Goal: Information Seeking & Learning: Check status

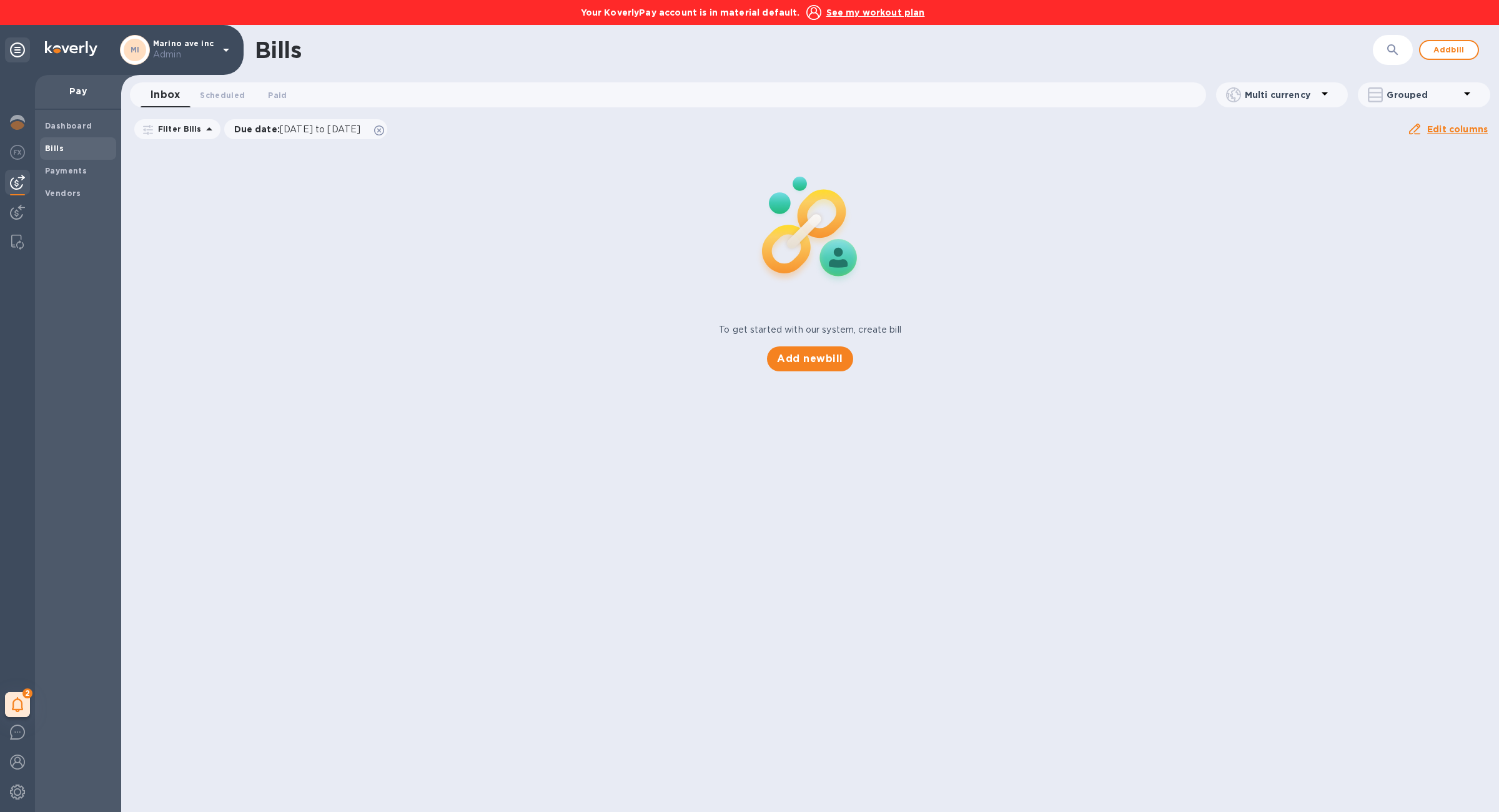
click at [712, 3] on div "Your KoverlyPay account is in material default. See my workout plan" at bounding box center [749, 12] width 1499 height 25
click at [712, 13] on b "Your KoverlyPay account is in material default." at bounding box center [690, 12] width 219 height 10
click at [16, 131] on div at bounding box center [17, 124] width 25 height 27
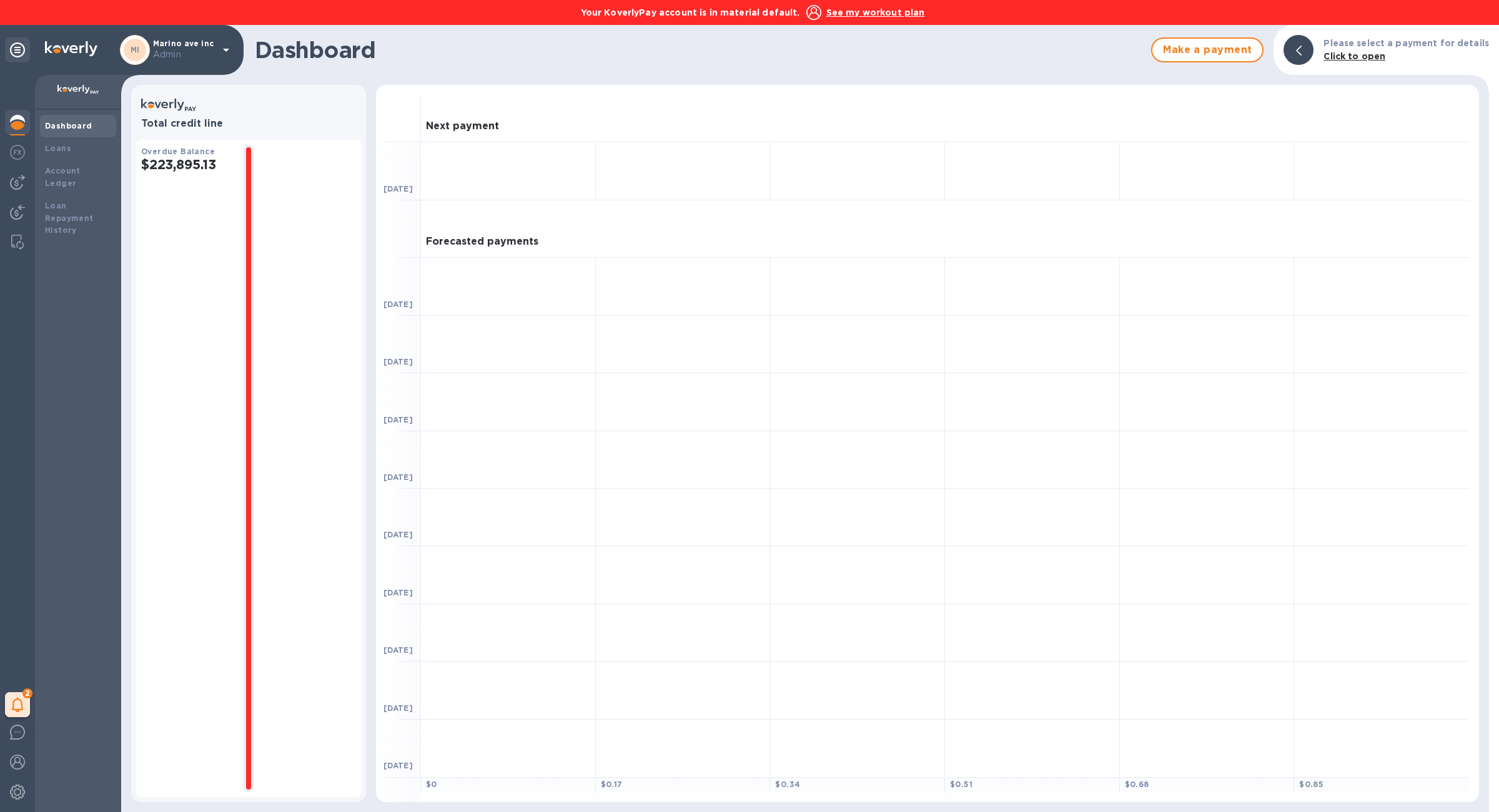
click at [184, 165] on h2 "$223,895.13" at bounding box center [187, 165] width 93 height 16
click at [88, 150] on div "Loans" at bounding box center [78, 148] width 66 height 12
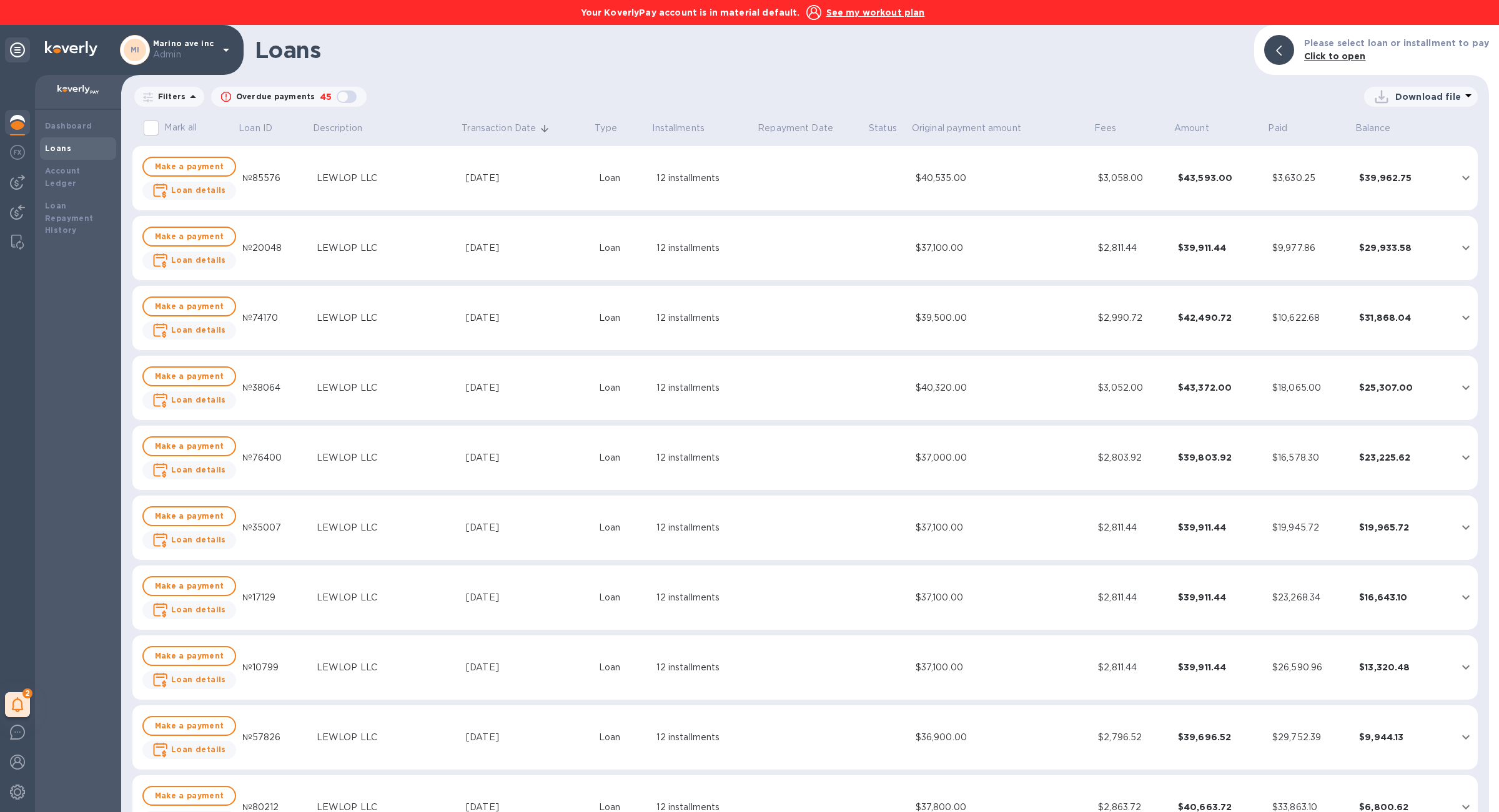
click at [24, 126] on img at bounding box center [17, 122] width 15 height 15
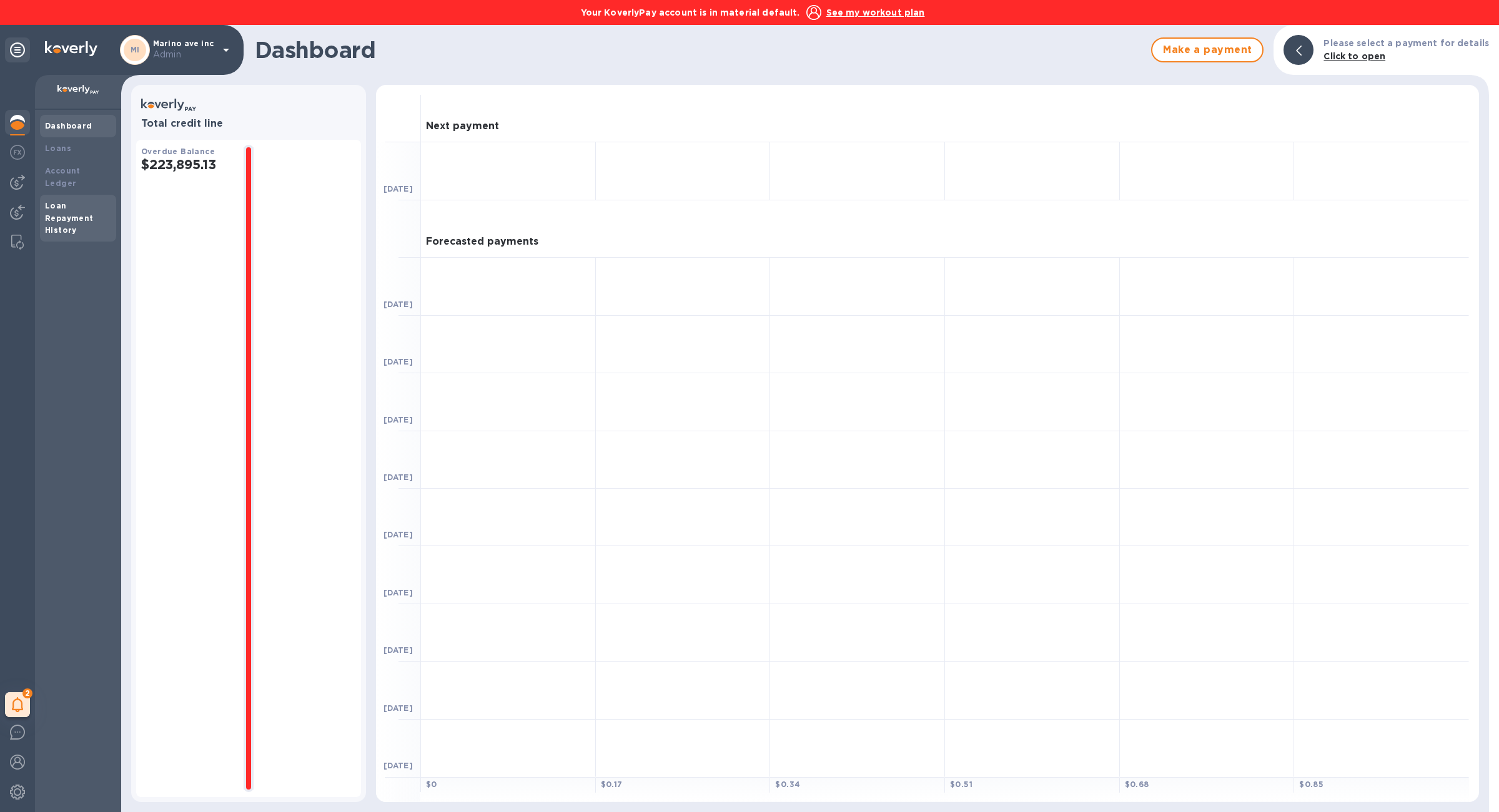
click at [96, 213] on div "Loan Repayment History" at bounding box center [78, 218] width 66 height 37
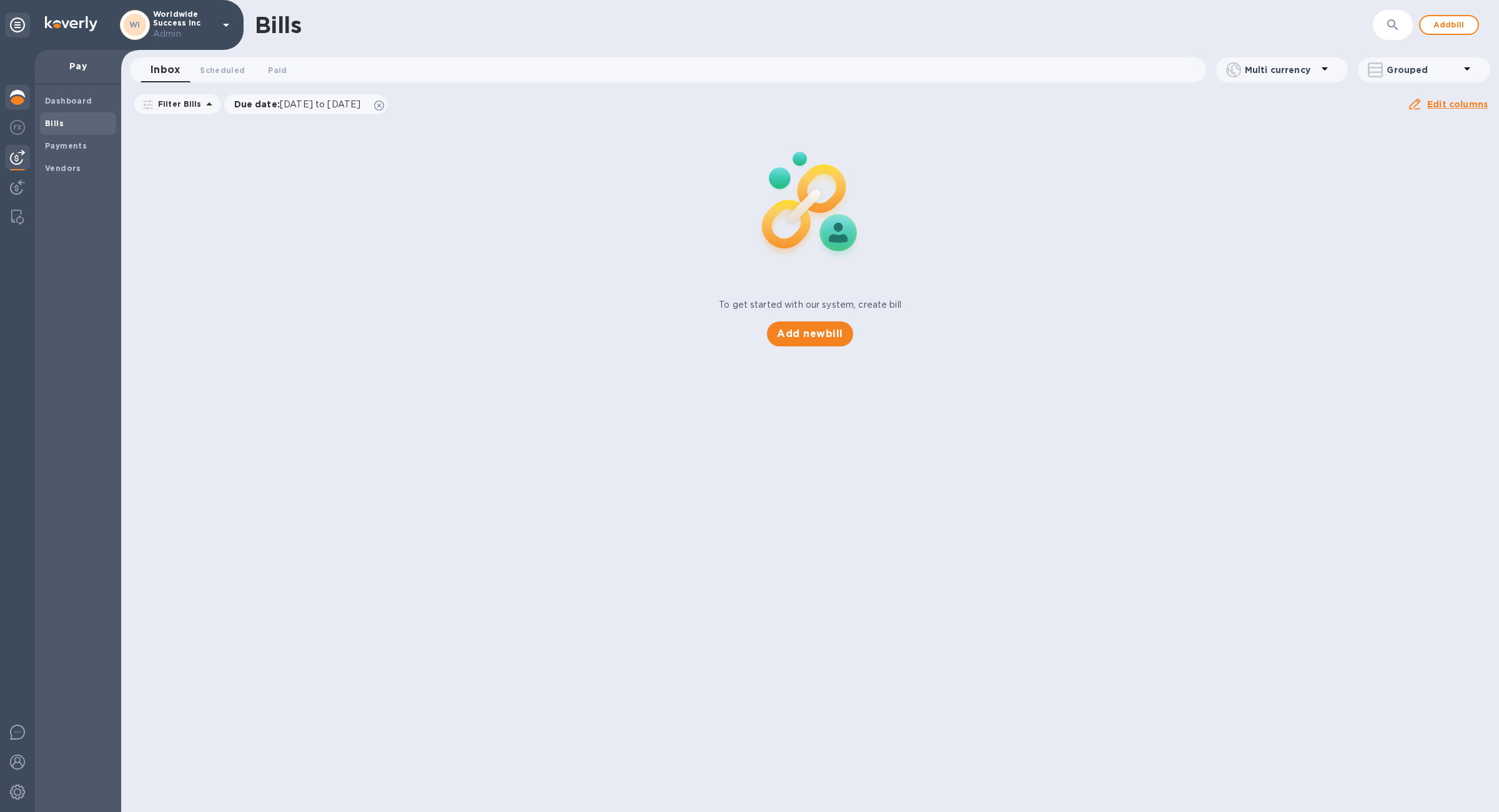
click at [24, 99] on img at bounding box center [17, 97] width 15 height 15
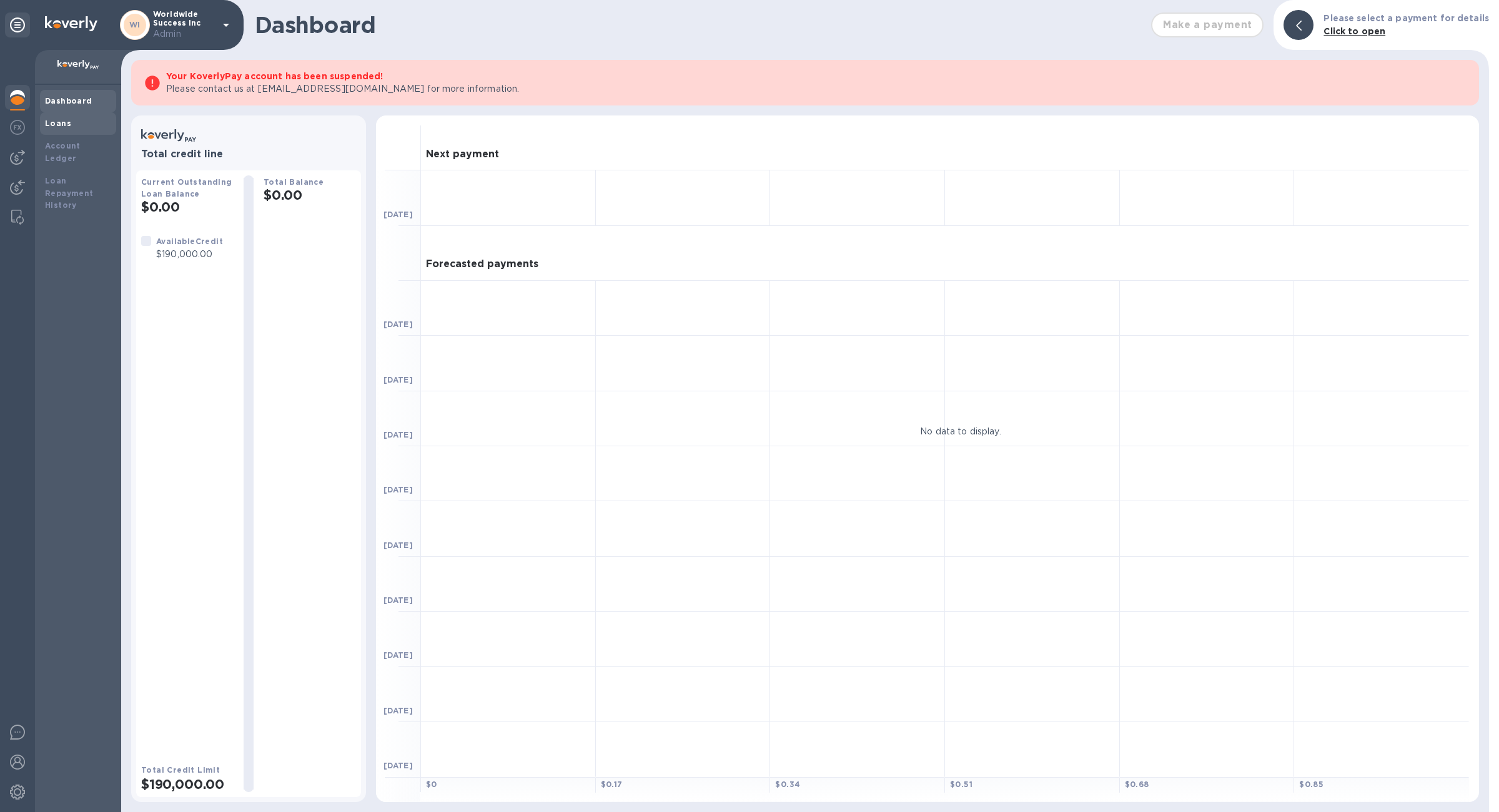
click at [73, 123] on div "Loans" at bounding box center [78, 123] width 66 height 12
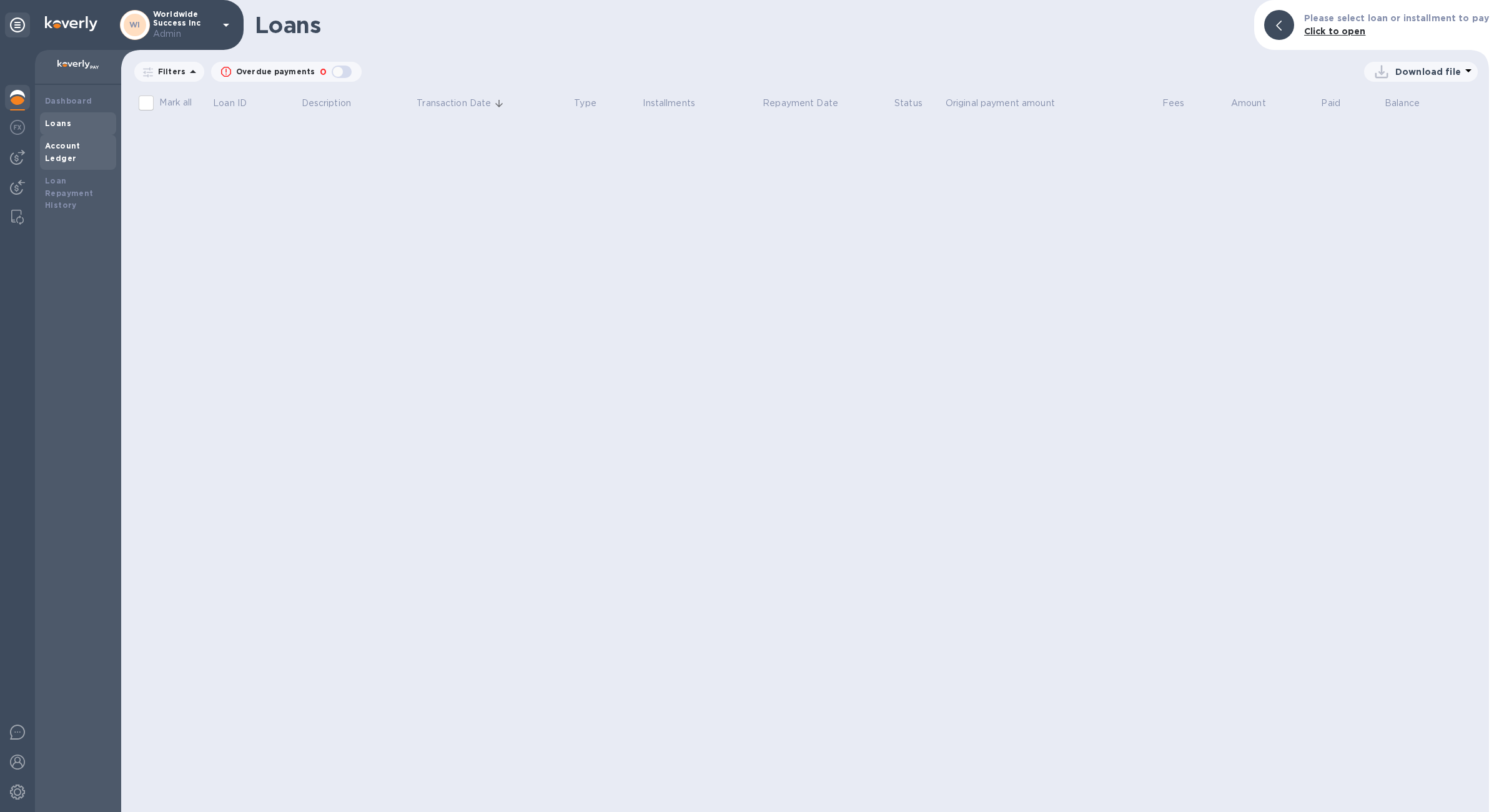
click at [79, 147] on b "Account Ledger" at bounding box center [63, 152] width 36 height 22
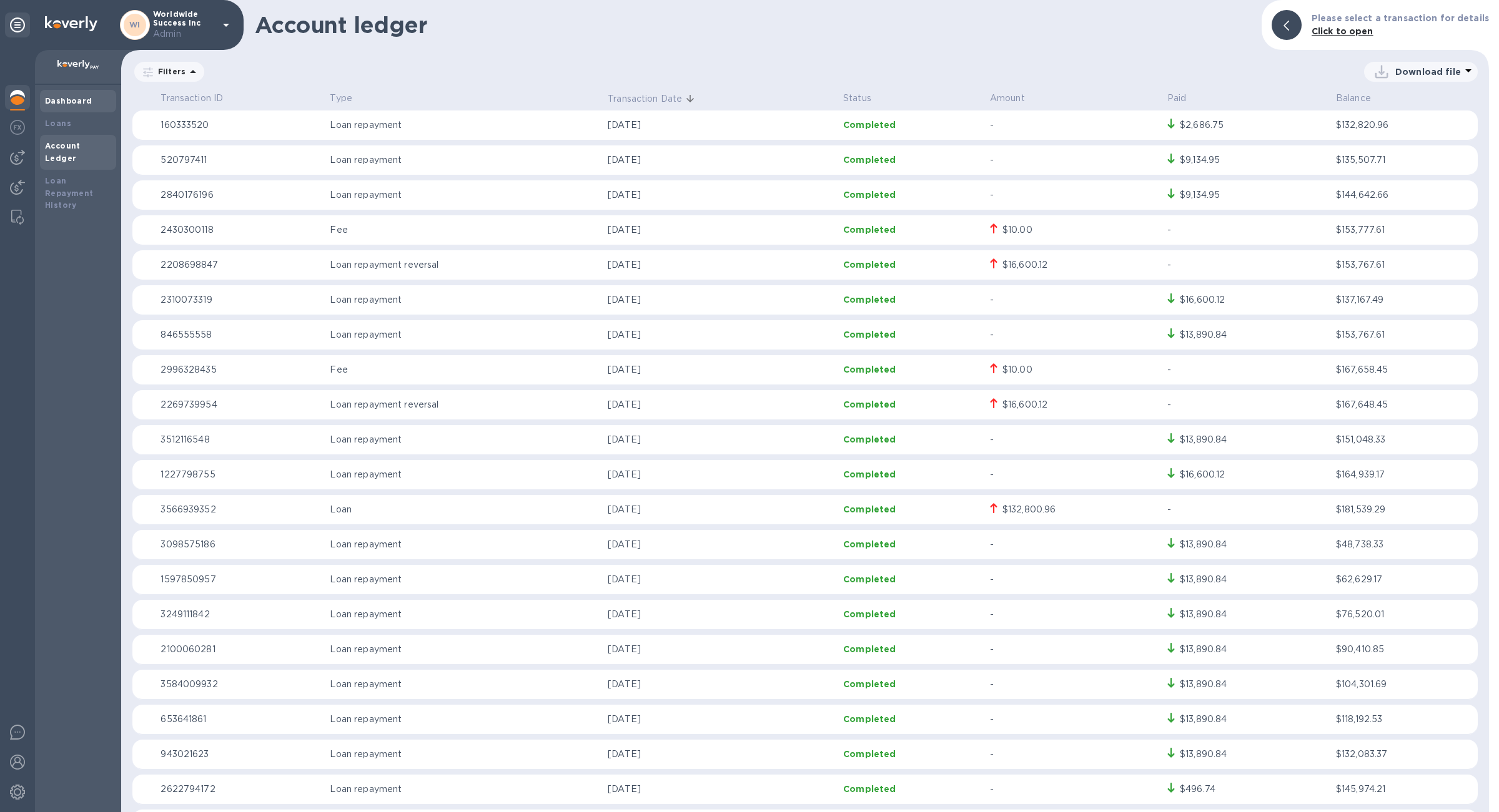
click at [73, 103] on b "Dashboard" at bounding box center [69, 101] width 47 height 9
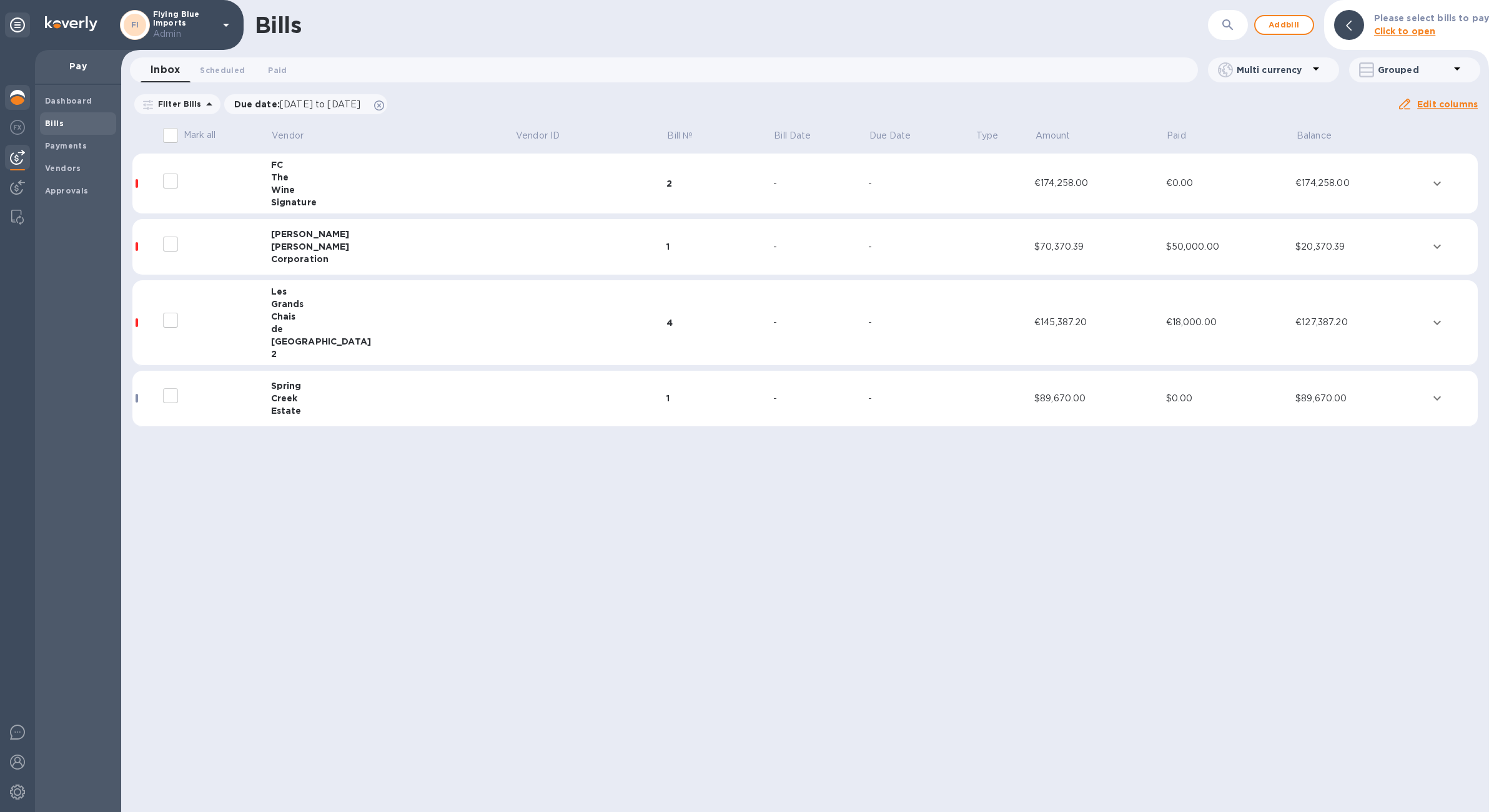
click at [14, 107] on div at bounding box center [17, 98] width 25 height 27
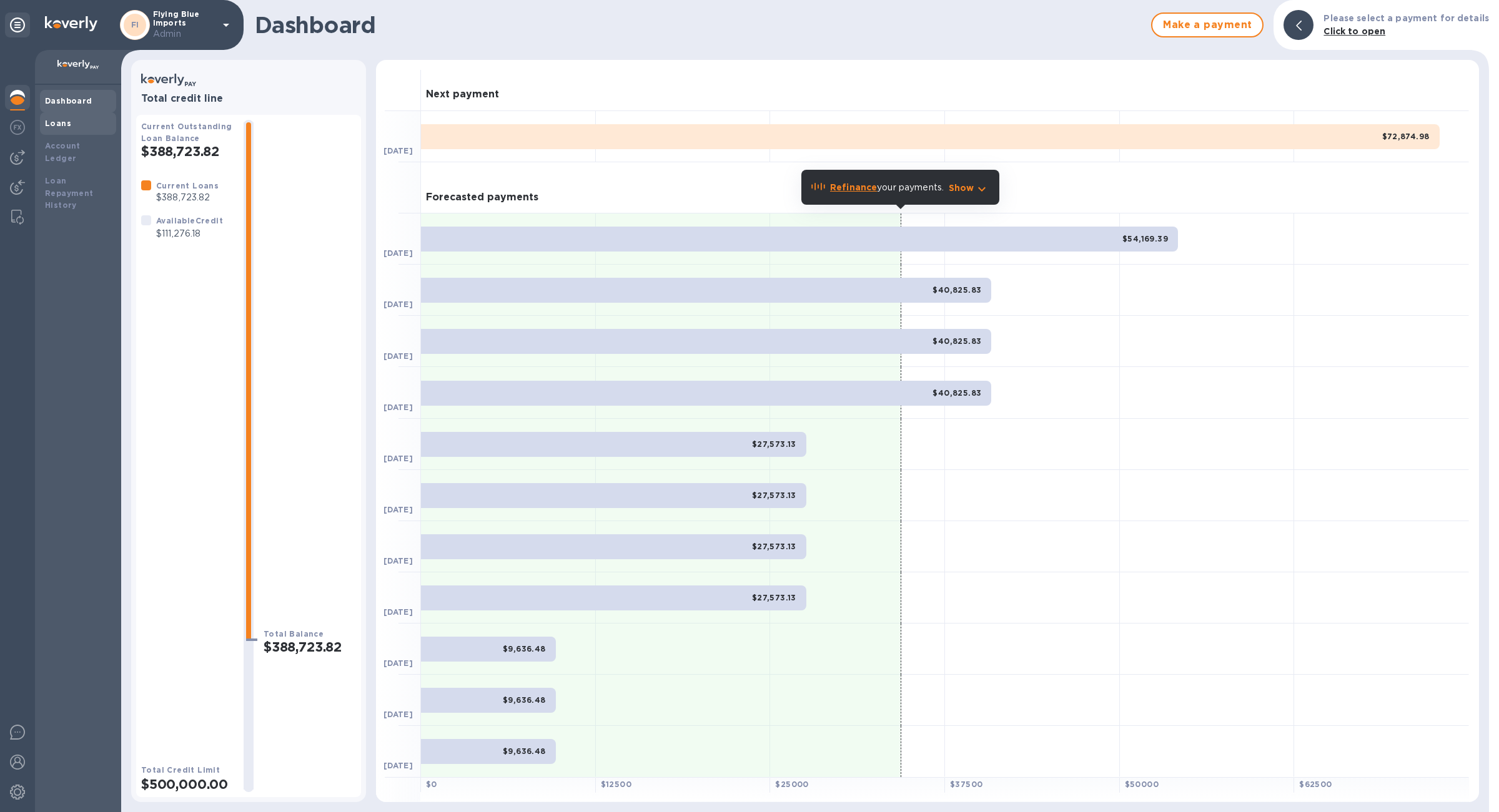
click at [63, 124] on b "Loans" at bounding box center [58, 123] width 26 height 9
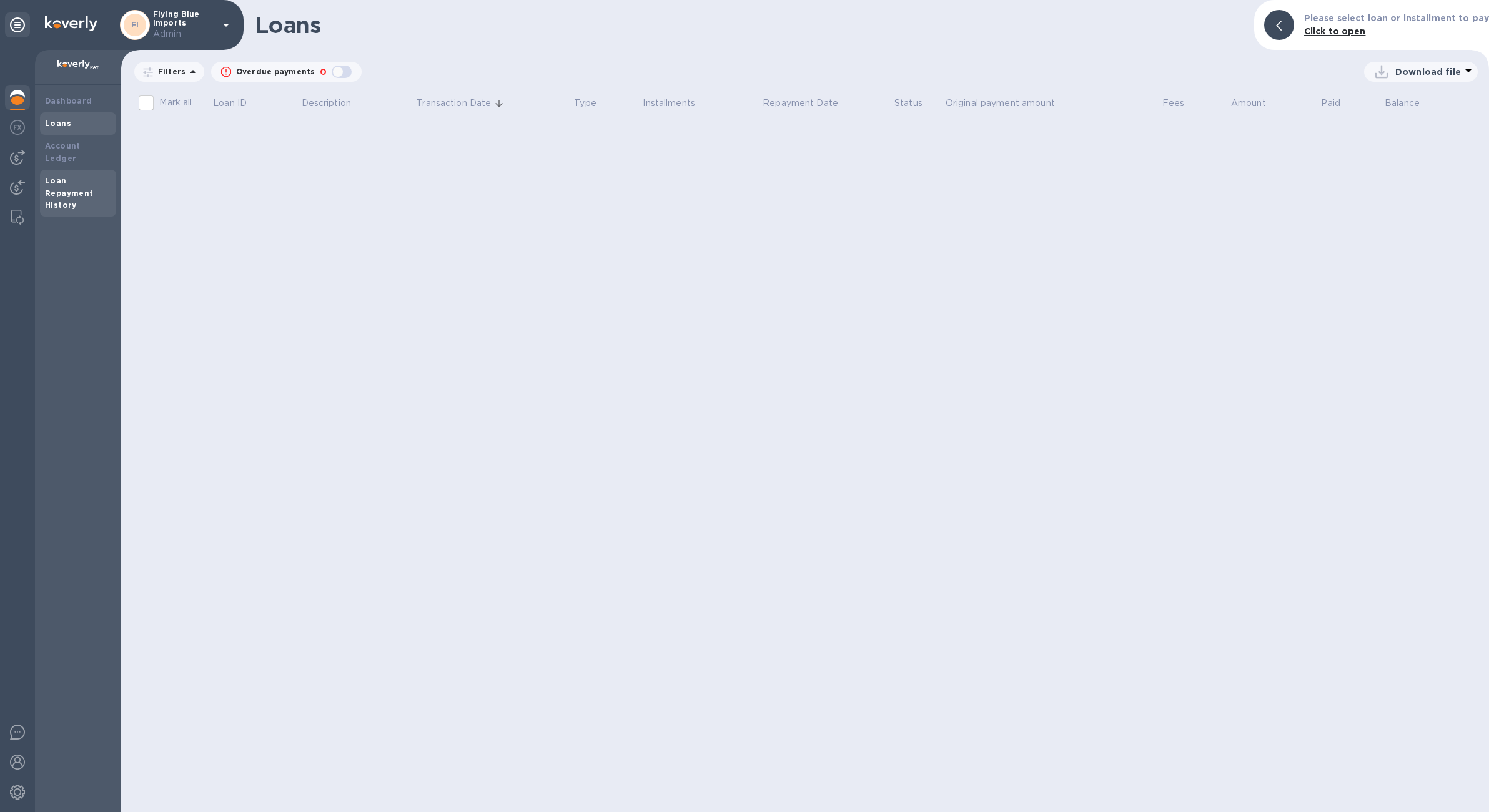
click at [70, 177] on b "Loan Repayment History" at bounding box center [70, 193] width 49 height 34
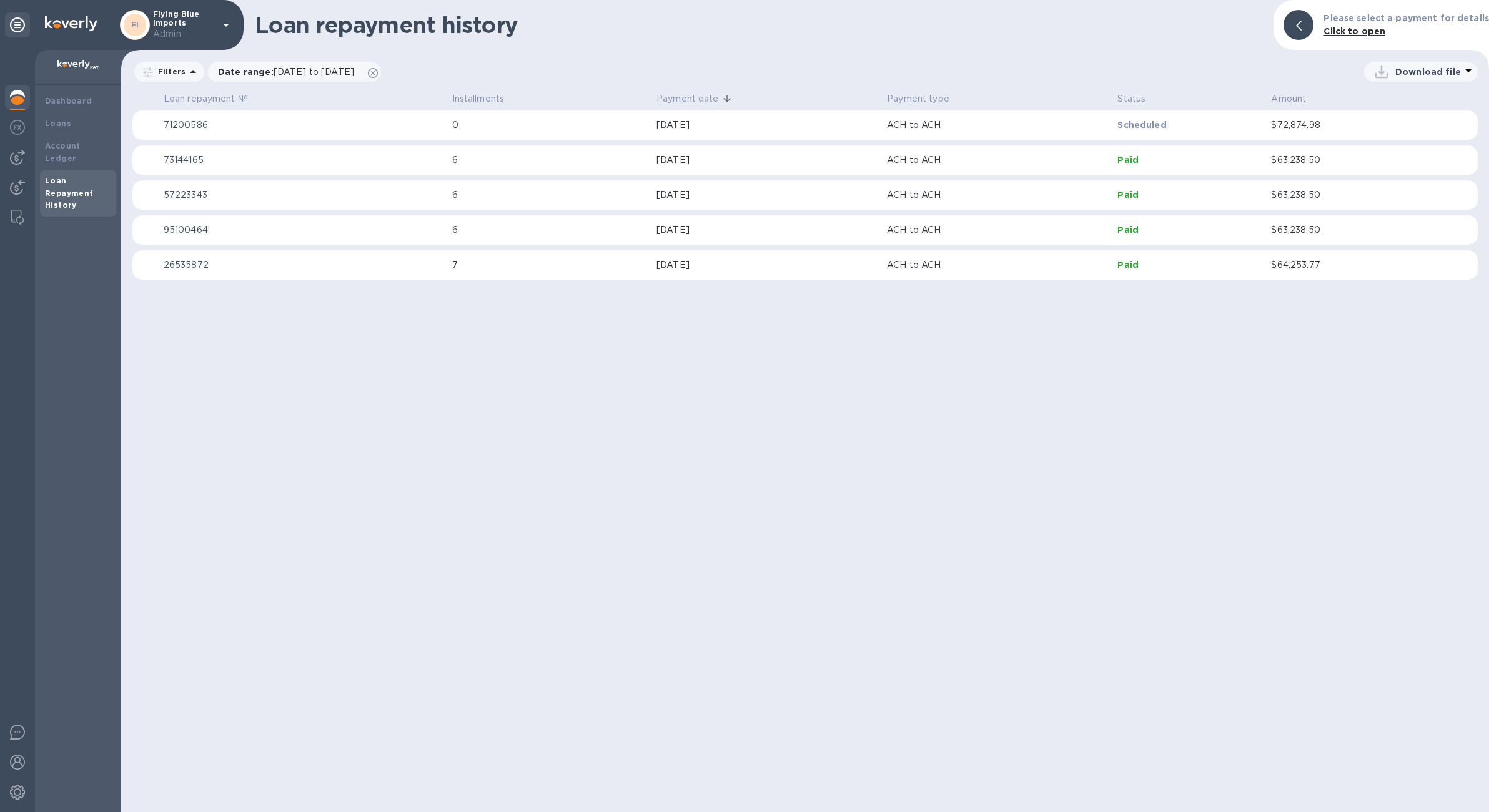
click at [1277, 169] on td "$63,238.50" at bounding box center [1346, 160] width 160 height 30
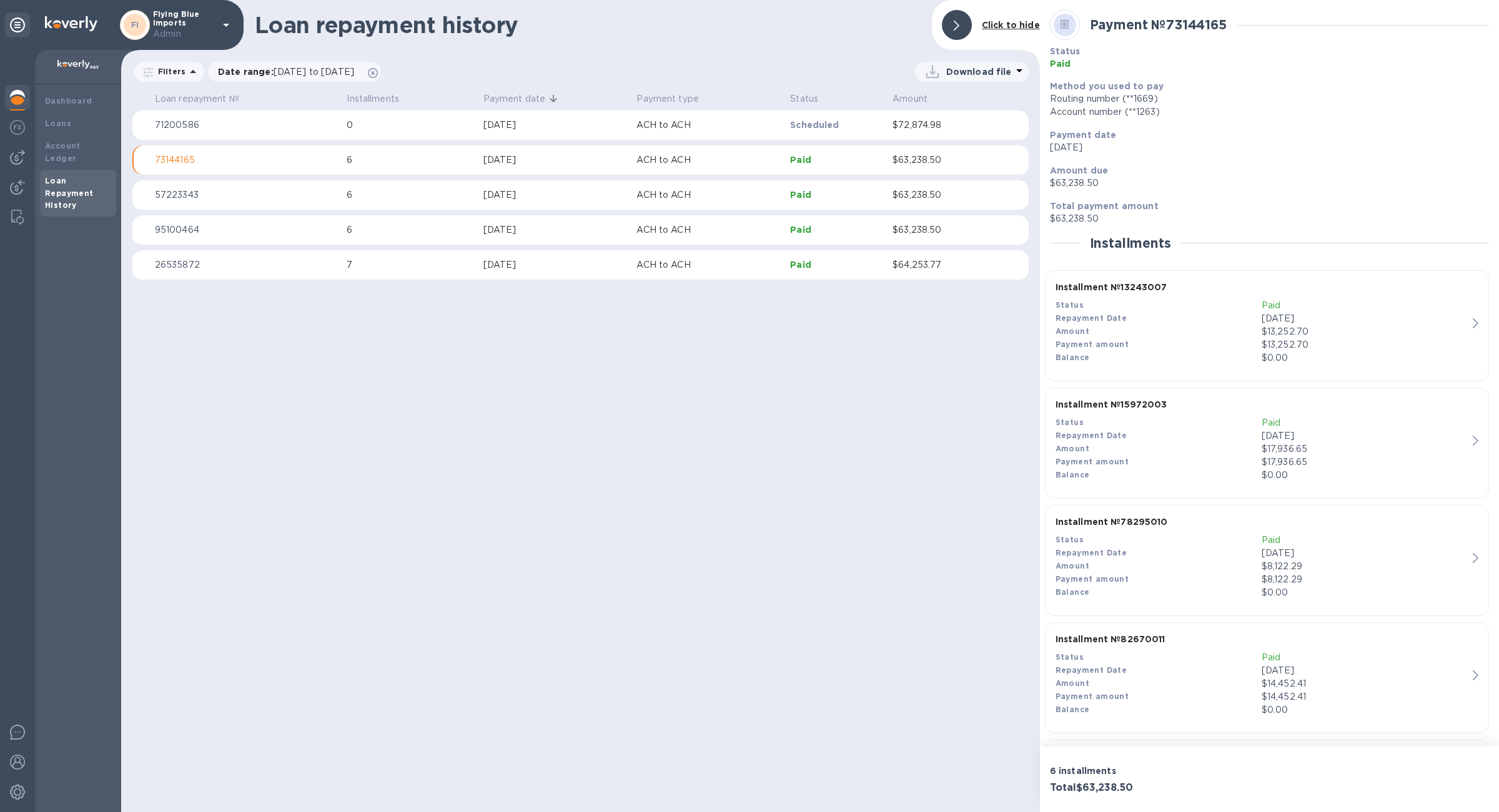
click at [1001, 129] on td at bounding box center [1011, 126] width 35 height 30
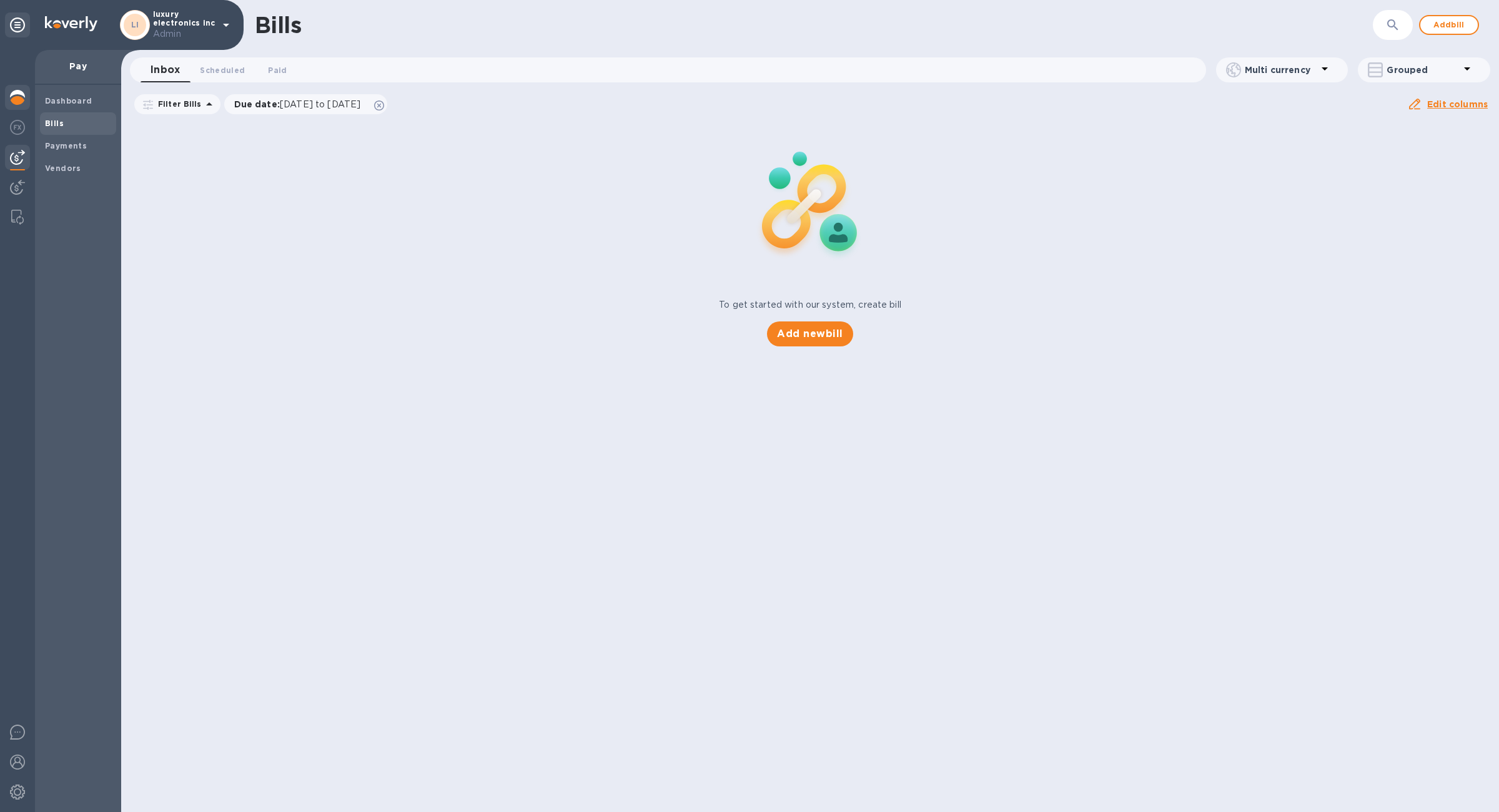
click at [19, 104] on img at bounding box center [17, 97] width 15 height 15
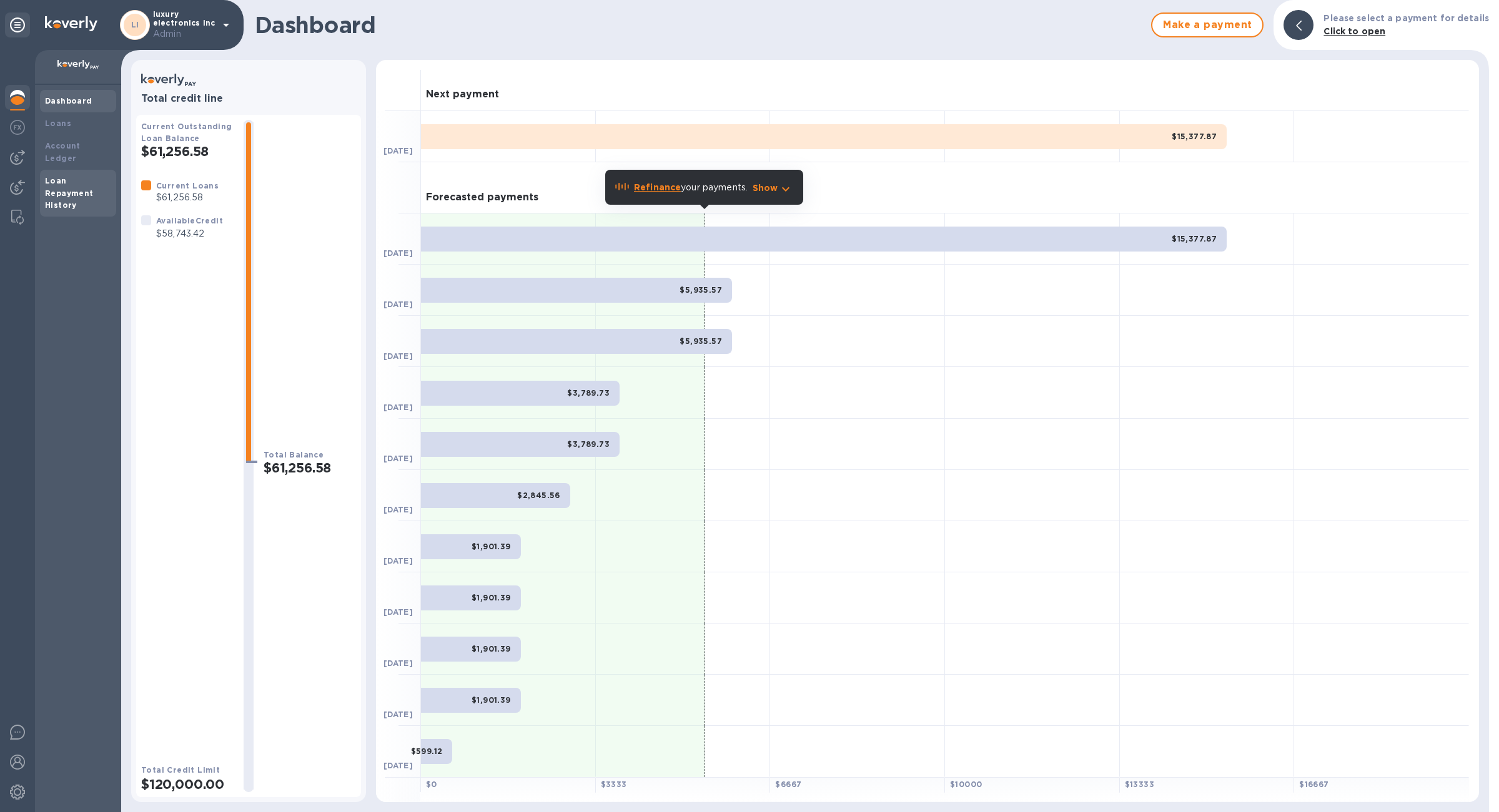
click at [83, 185] on div "Loan Repayment History" at bounding box center [78, 193] width 66 height 37
